Goal: Complete application form

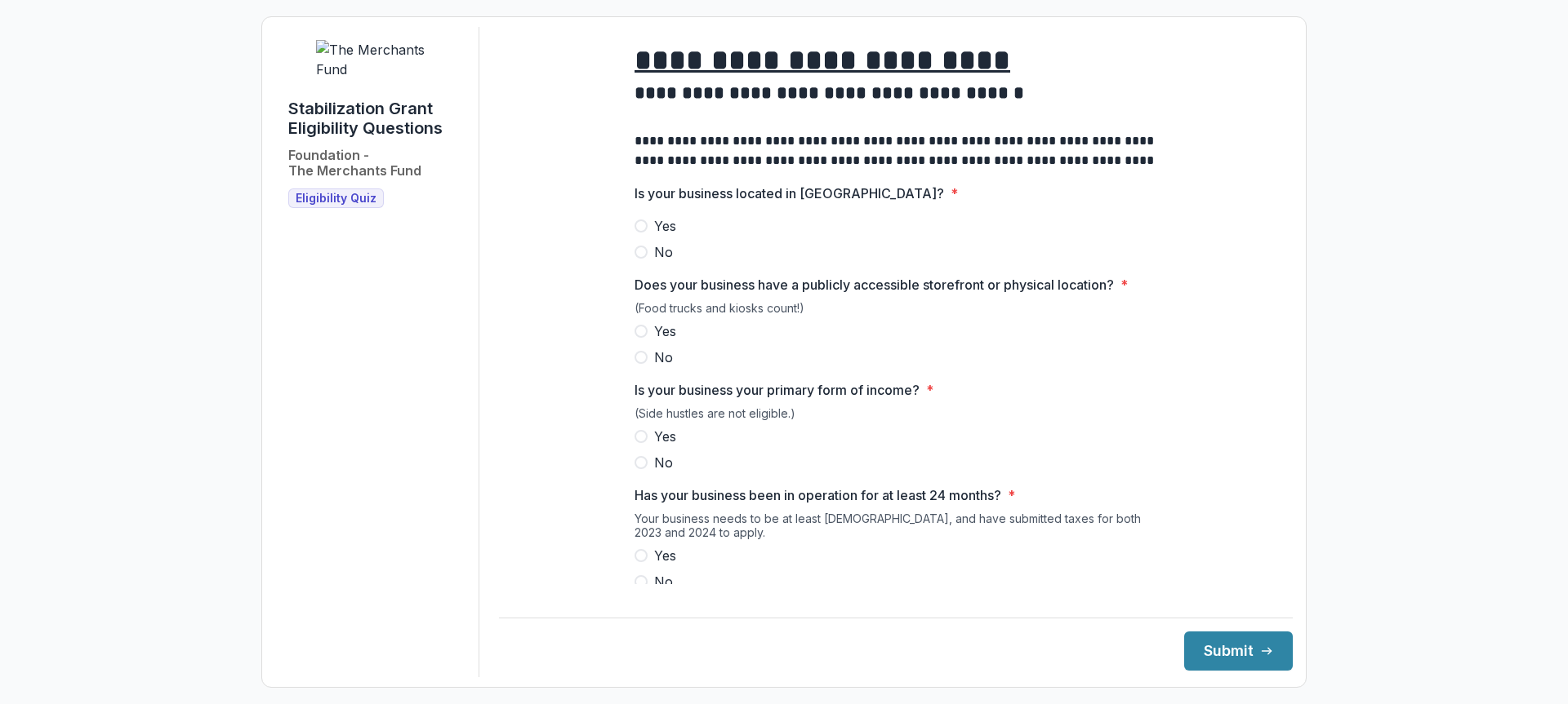
click at [645, 232] on span at bounding box center [640, 226] width 13 height 13
click at [644, 338] on span at bounding box center [640, 331] width 13 height 13
drag, startPoint x: 645, startPoint y: 446, endPoint x: 652, endPoint y: 454, distance: 10.6
click at [645, 446] on label "Yes" at bounding box center [896, 436] width 523 height 20
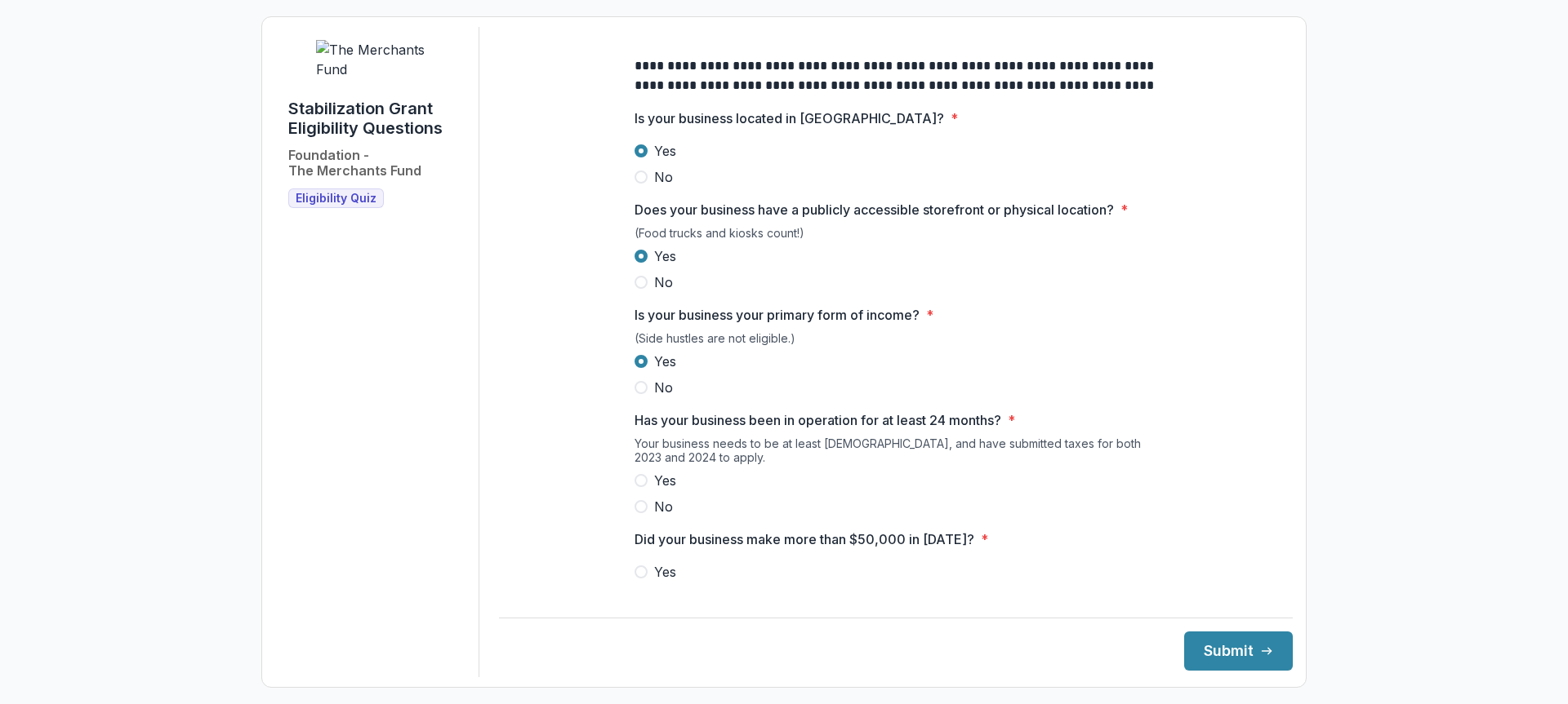
scroll to position [163, 0]
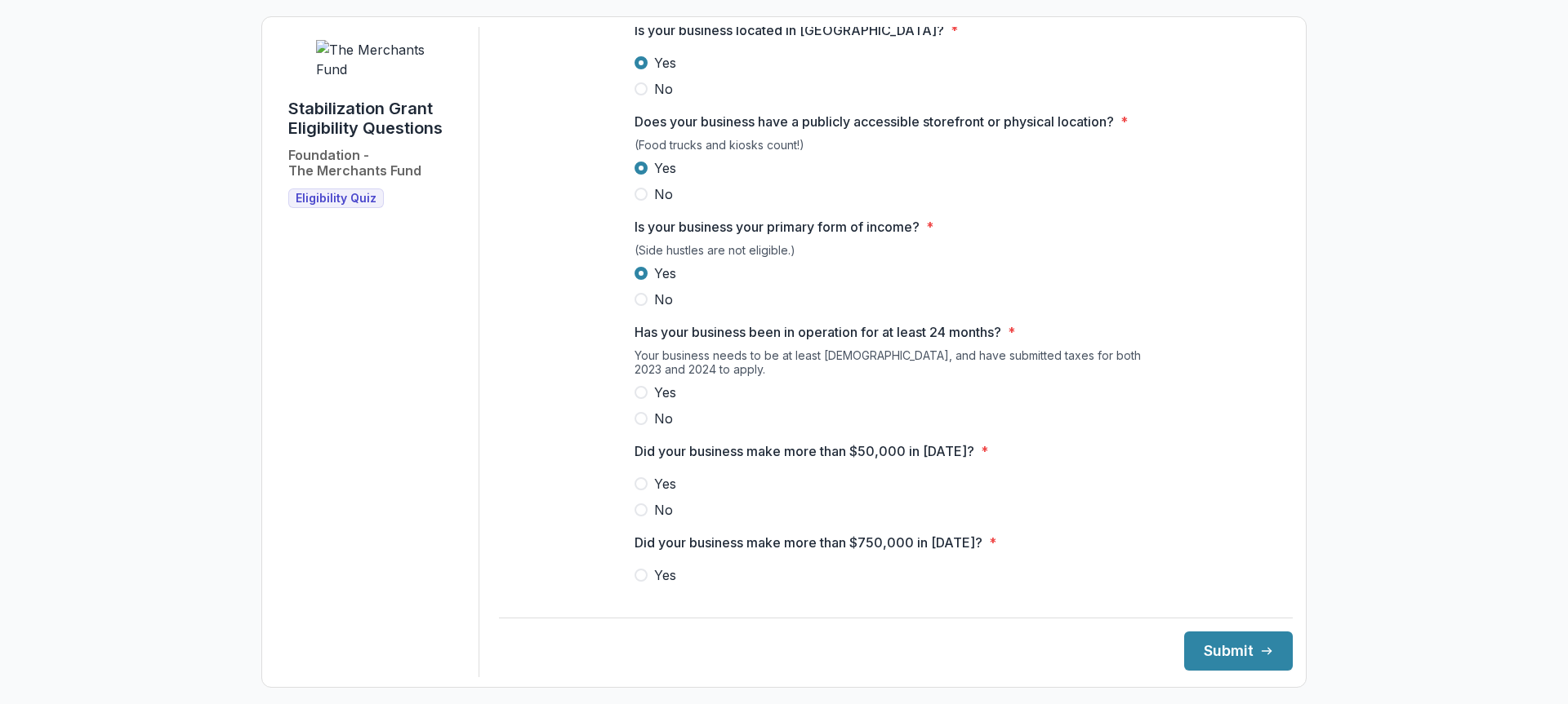
click at [635, 383] on div "Your business needs to be at least [DEMOGRAPHIC_DATA], and have submitted taxes…" at bounding box center [896, 365] width 523 height 34
click at [635, 399] on label "Yes" at bounding box center [896, 392] width 523 height 20
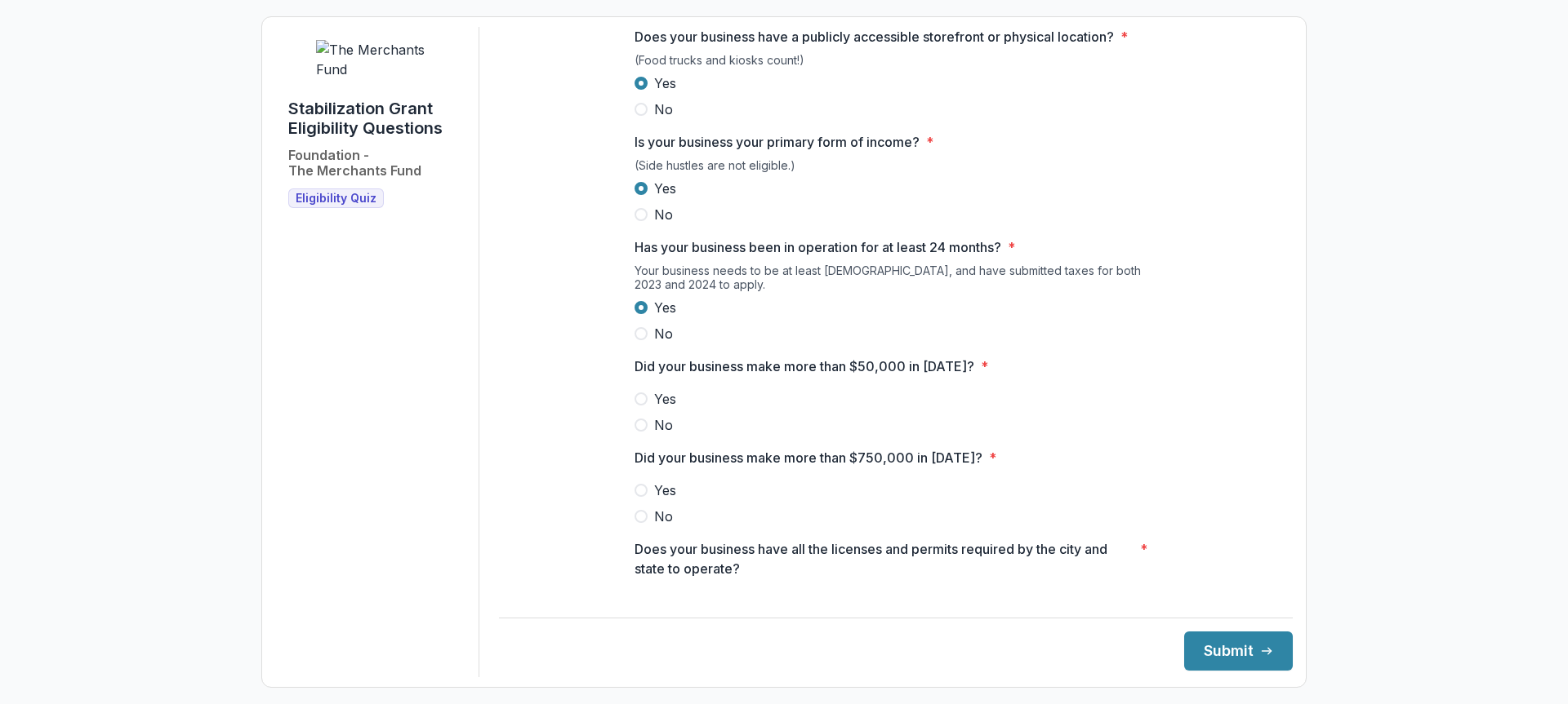
scroll to position [327, 0]
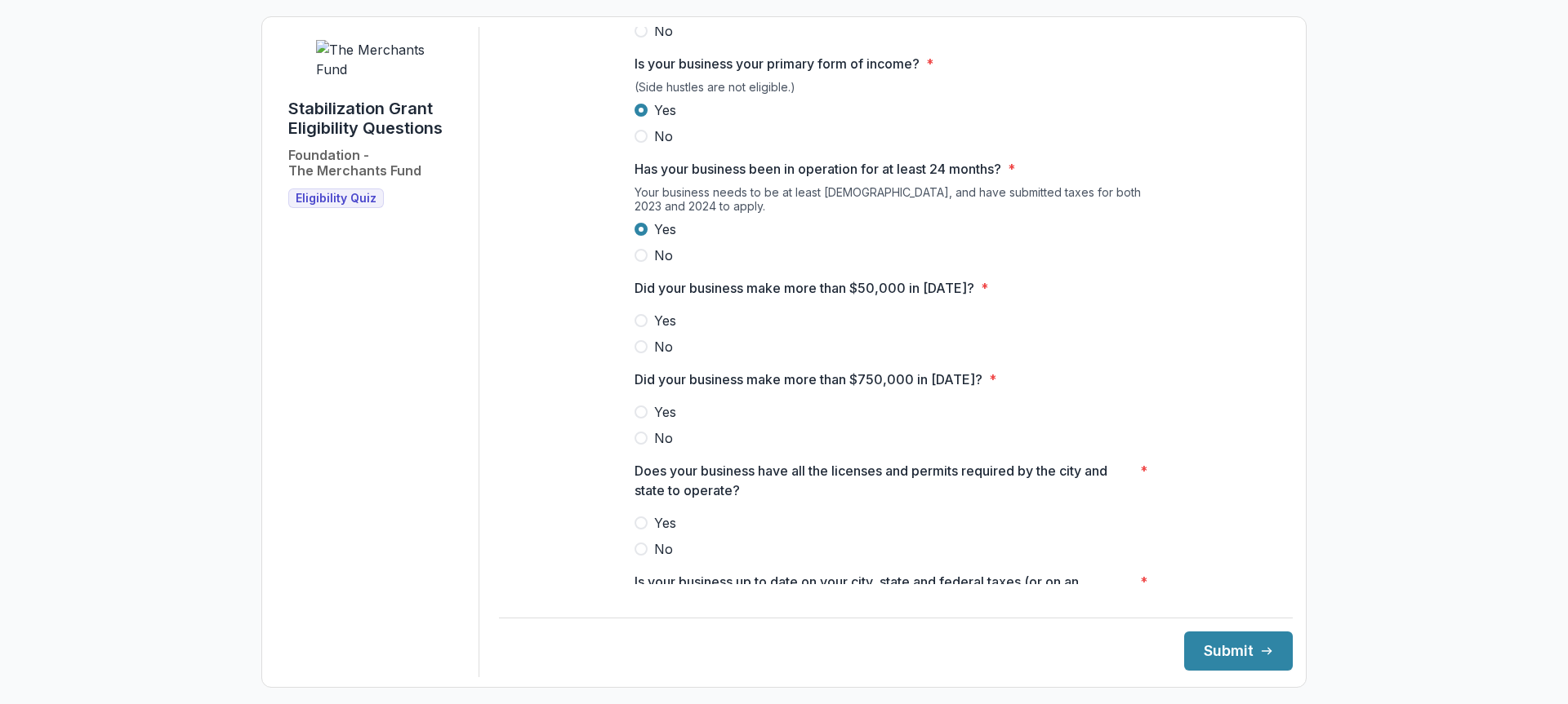
click at [642, 327] on span at bounding box center [640, 320] width 13 height 13
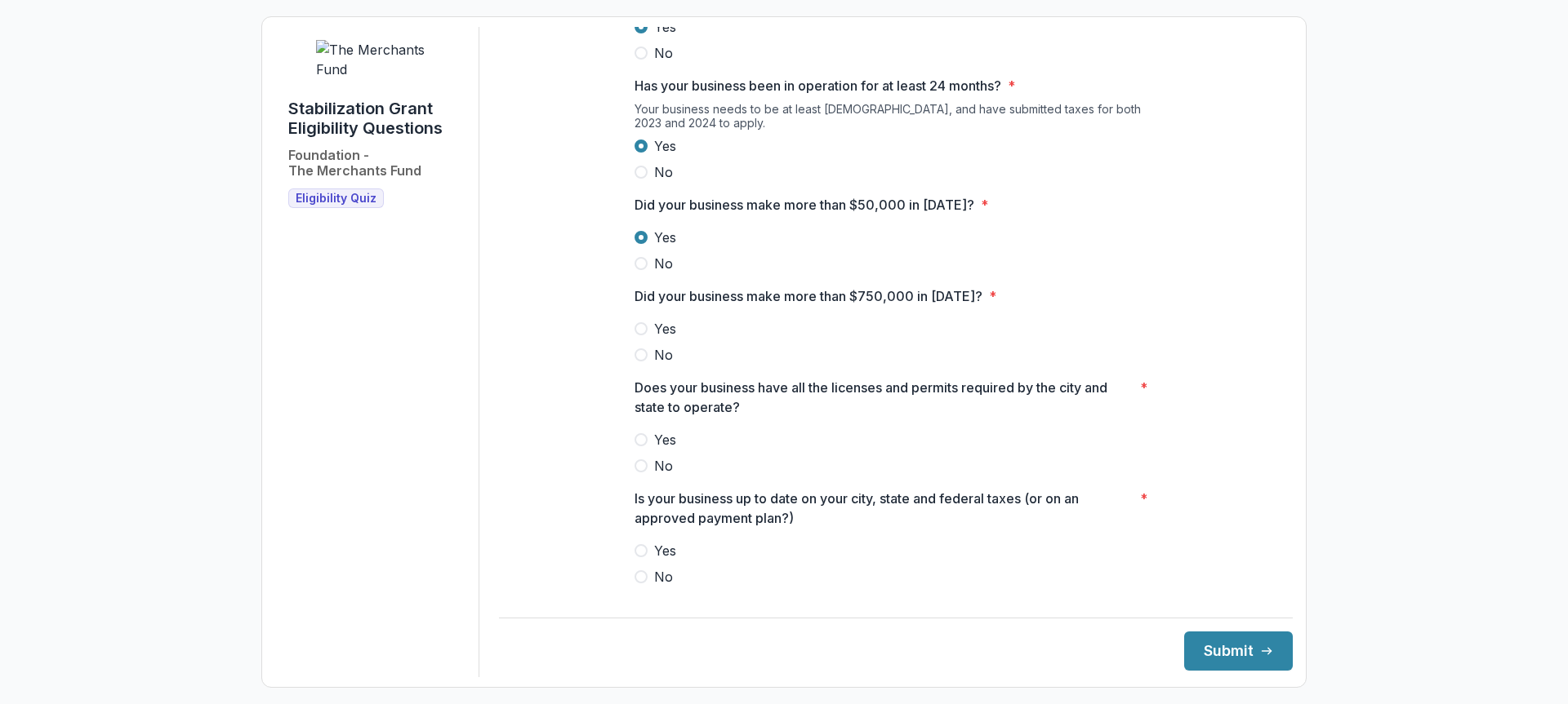
scroll to position [571, 0]
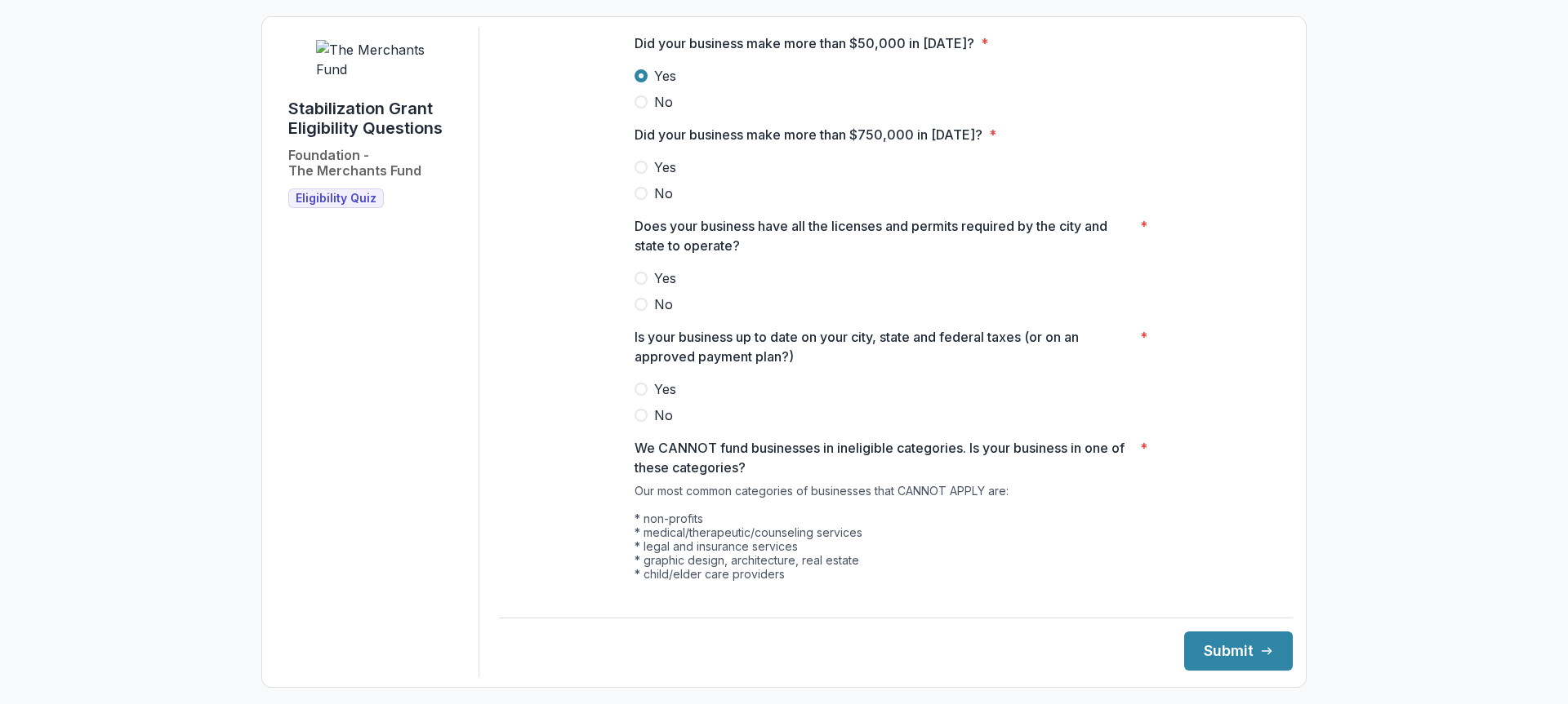
click at [637, 174] on span at bounding box center [640, 167] width 13 height 13
click at [638, 200] on span at bounding box center [640, 193] width 13 height 13
click at [640, 285] on span at bounding box center [640, 278] width 13 height 13
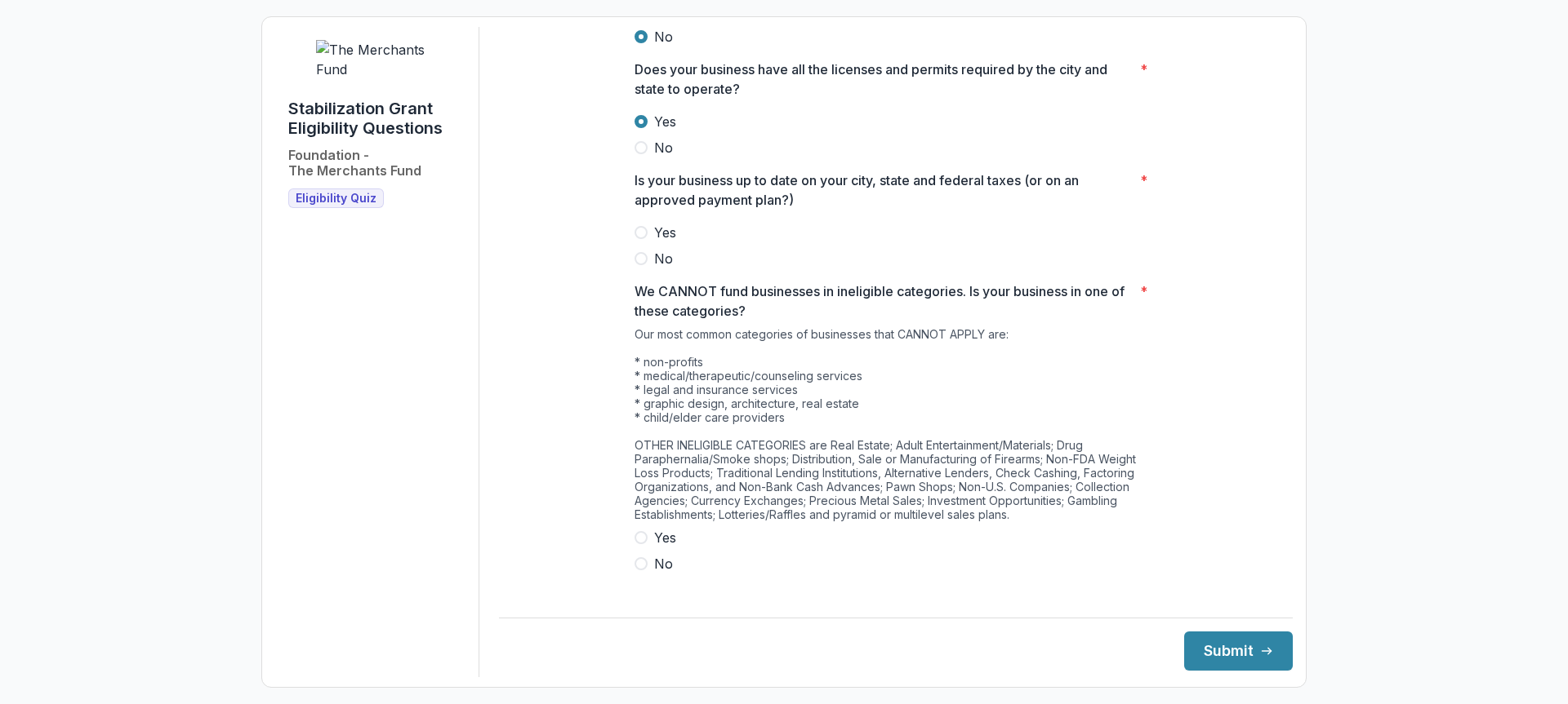
scroll to position [735, 0]
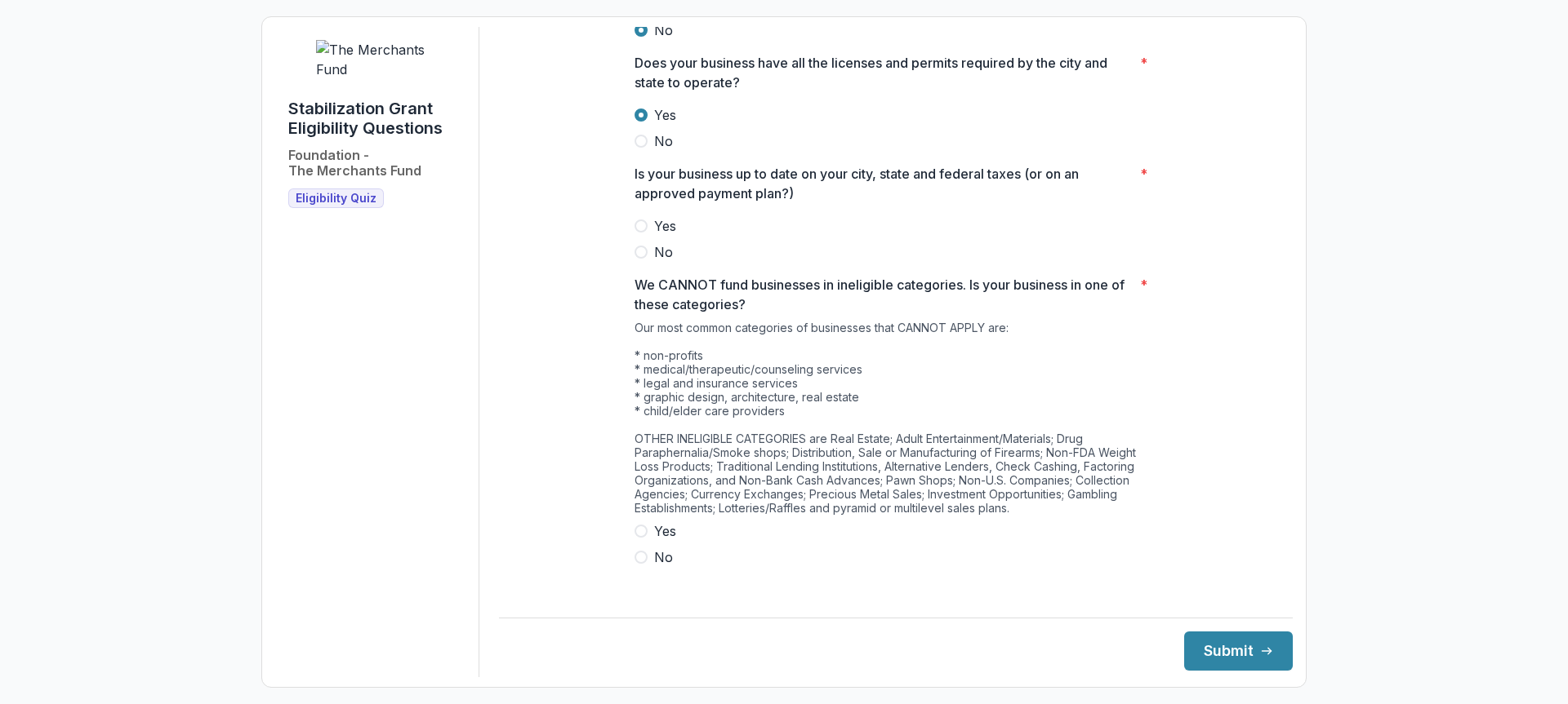
click at [642, 232] on span at bounding box center [640, 226] width 13 height 13
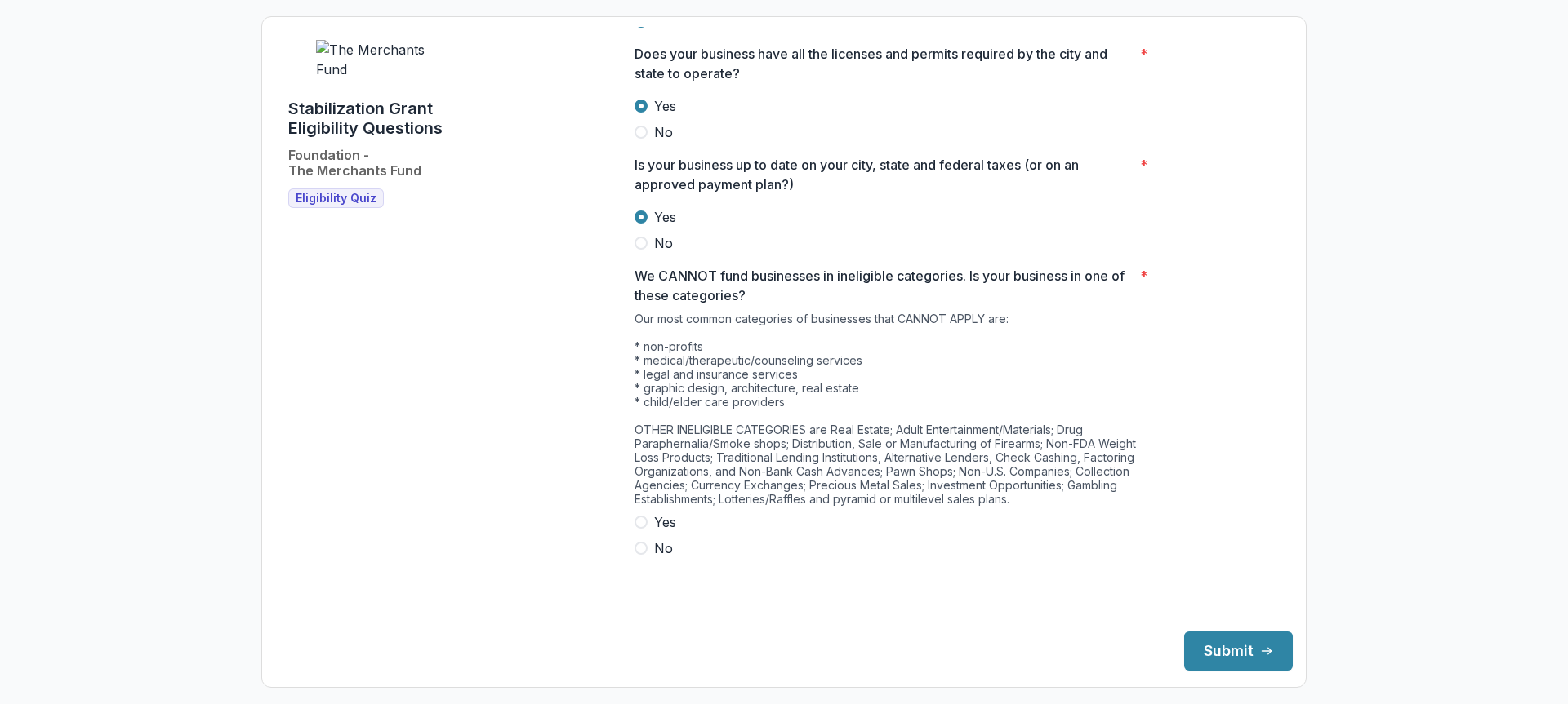
click at [638, 555] on span at bounding box center [640, 548] width 13 height 13
click at [1234, 658] on button "Submit" at bounding box center [1238, 651] width 109 height 39
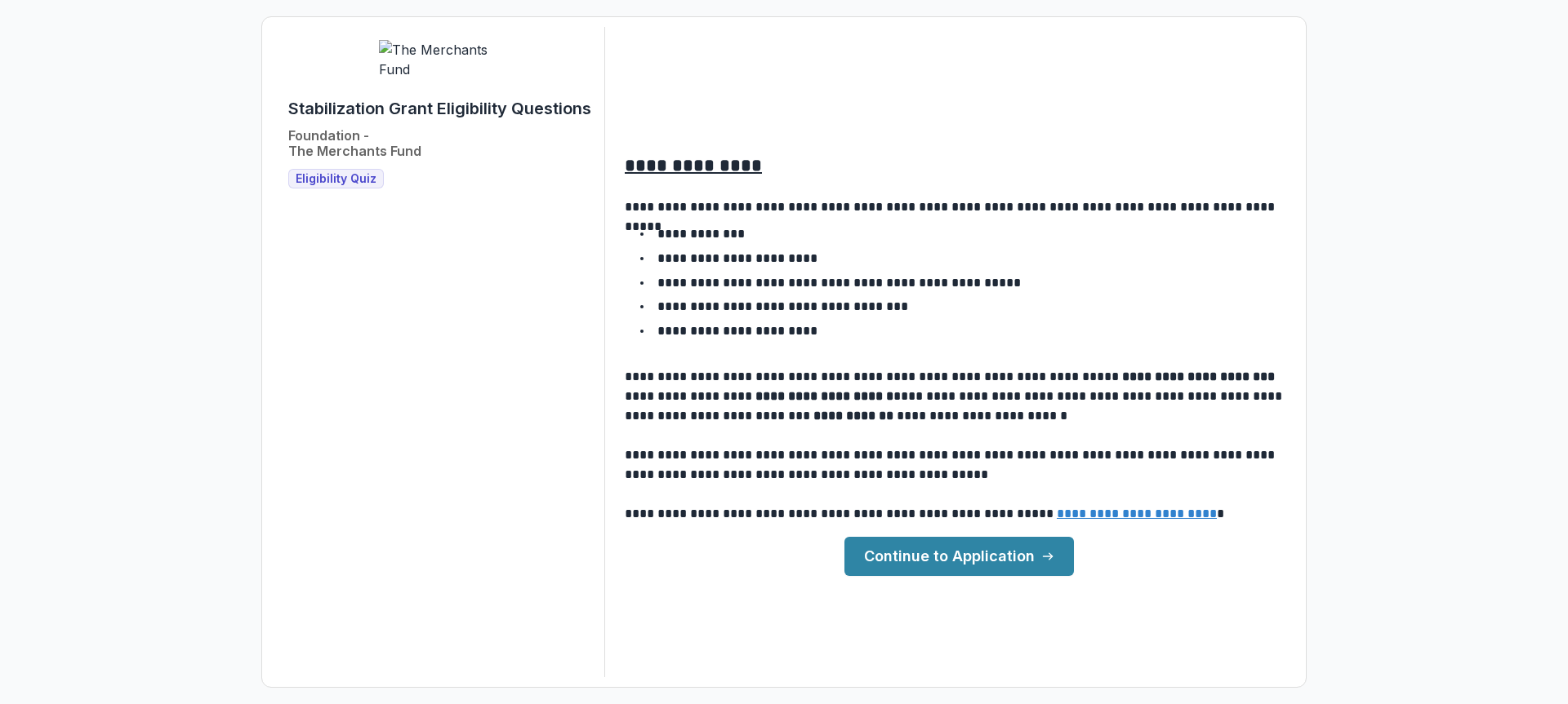
click at [928, 565] on link "Continue to Application" at bounding box center [958, 557] width 229 height 39
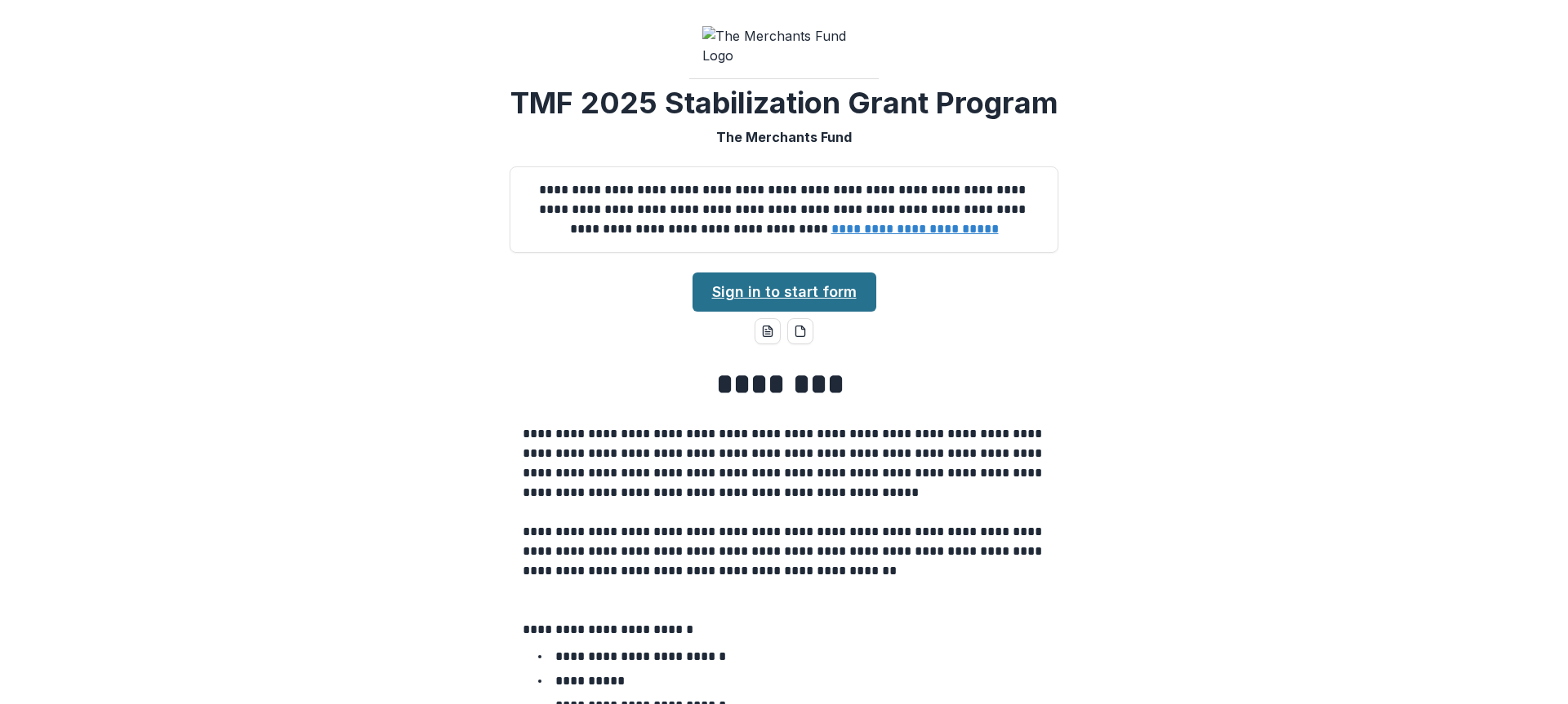
click at [753, 312] on link "Sign in to start form" at bounding box center [784, 292] width 184 height 39
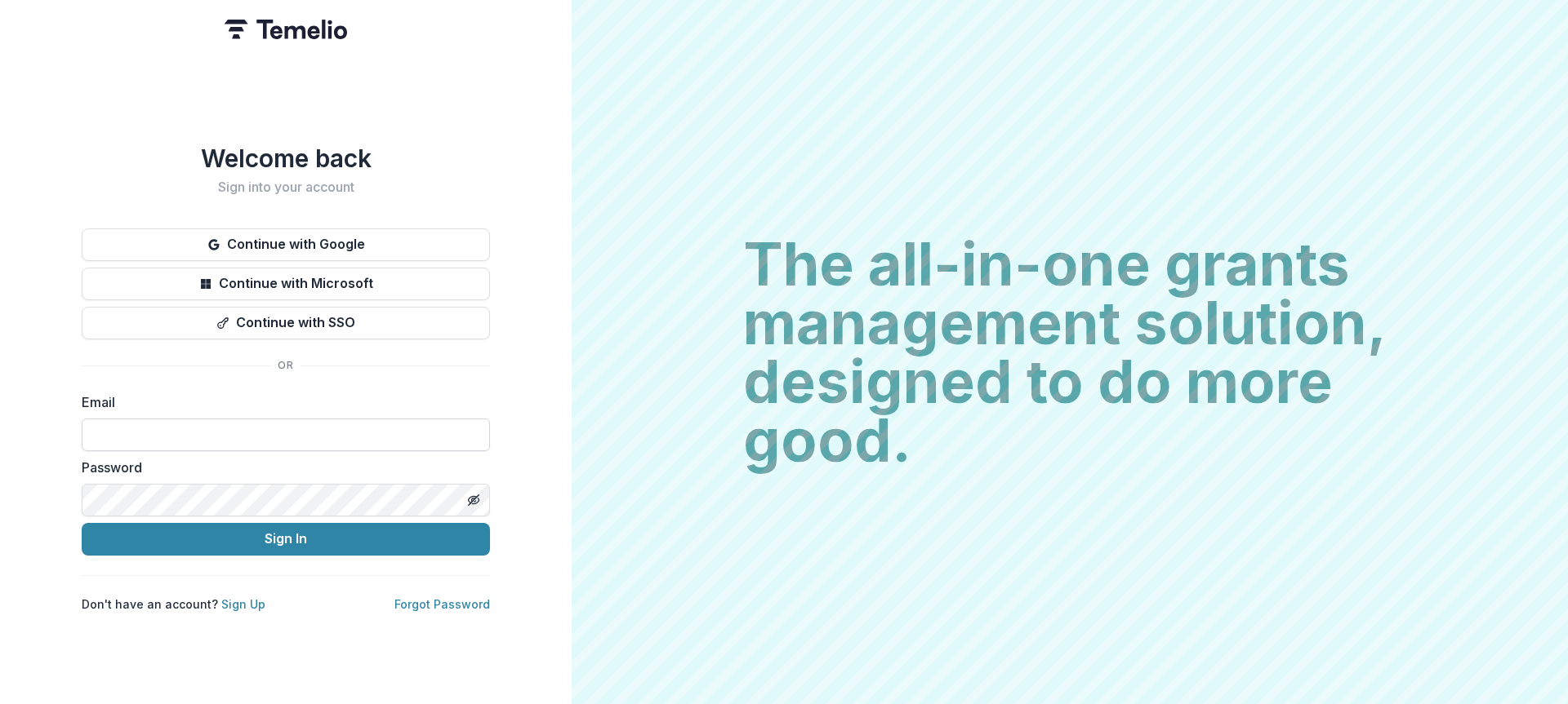
click at [123, 430] on input at bounding box center [285, 435] width 408 height 32
type input "**********"
click at [467, 489] on button "Toggle password visibility" at bounding box center [474, 500] width 26 height 26
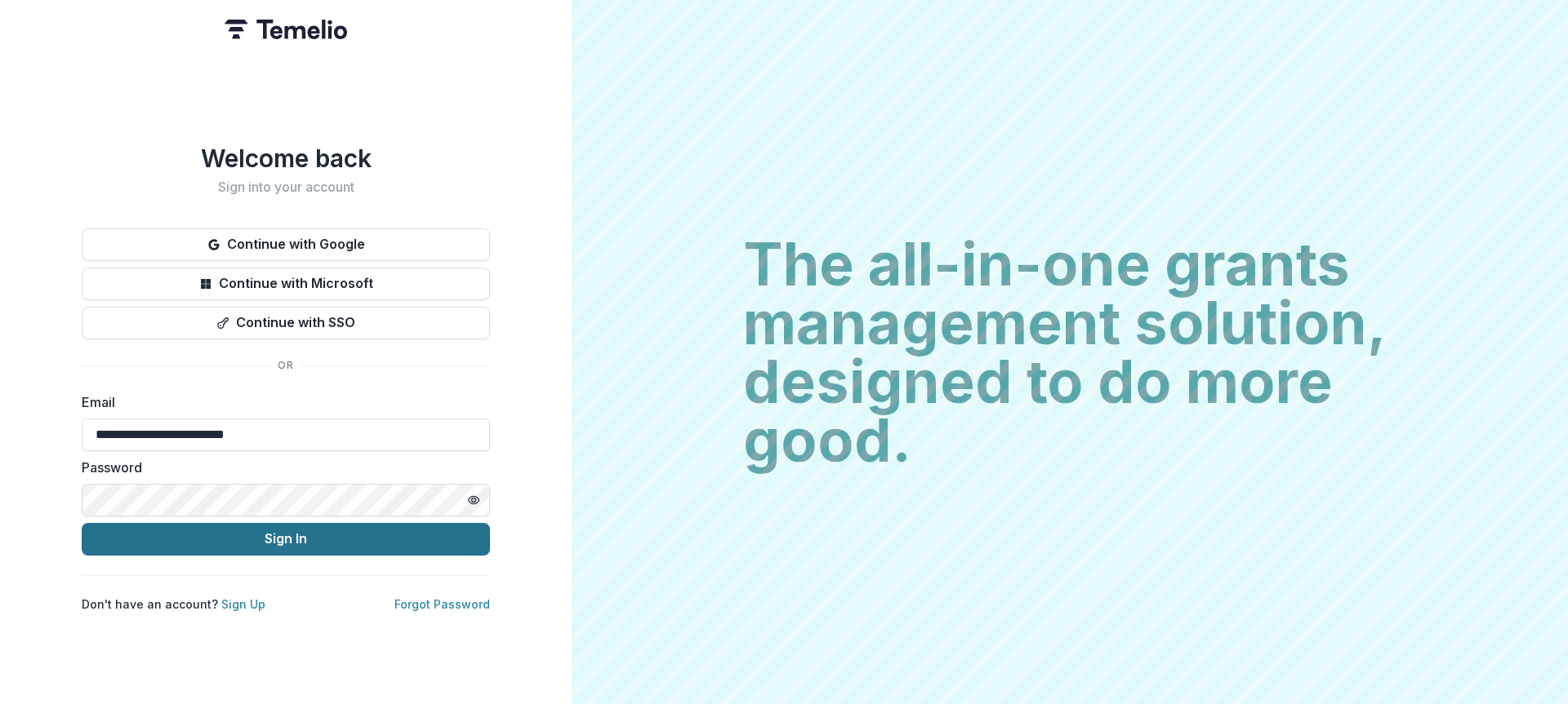
click at [284, 537] on button "Sign In" at bounding box center [285, 540] width 408 height 32
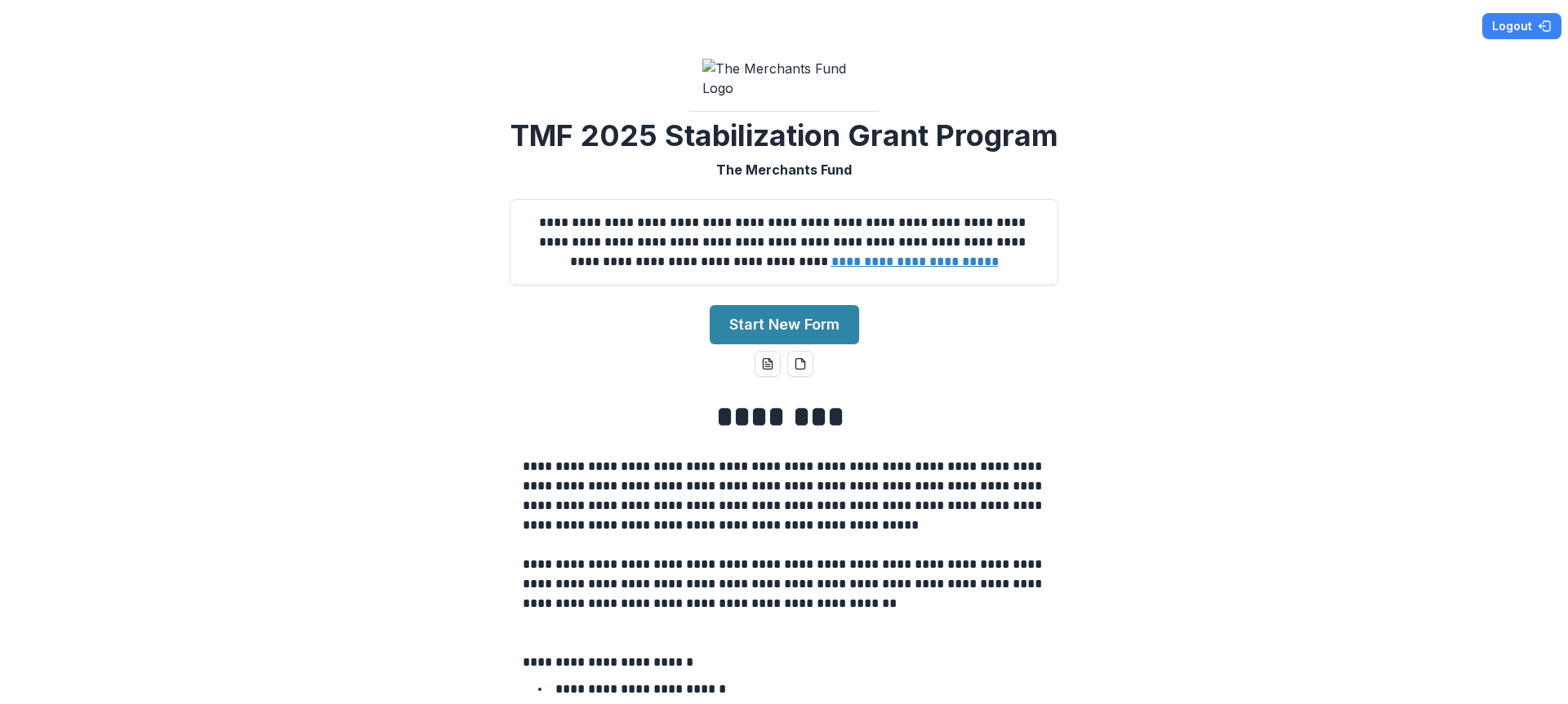
click at [770, 76] on img at bounding box center [784, 78] width 164 height 39
click at [831, 268] on u "**********" at bounding box center [915, 261] width 168 height 12
